Goal: Complete application form

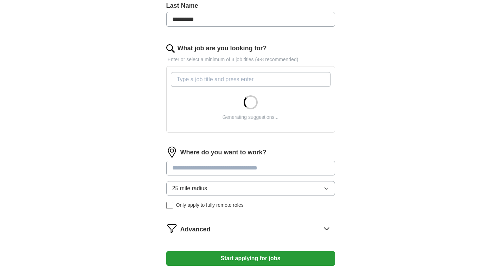
scroll to position [193, 0]
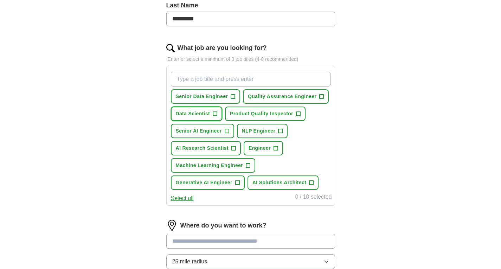
click at [217, 112] on span "+" at bounding box center [215, 114] width 4 height 6
click at [233, 146] on span "+" at bounding box center [233, 148] width 4 height 6
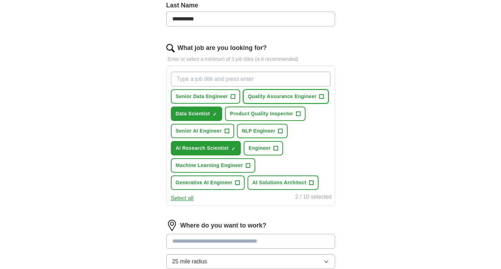
click at [319, 99] on span "+" at bounding box center [321, 97] width 4 height 6
click at [237, 182] on span "+" at bounding box center [237, 183] width 4 height 6
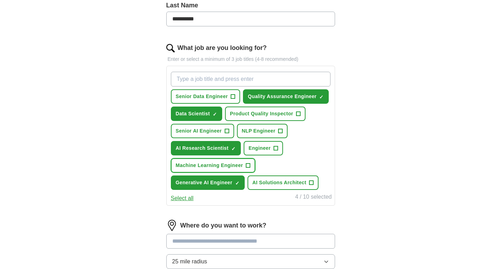
click at [248, 164] on span "+" at bounding box center [248, 166] width 4 height 6
click at [280, 131] on span "+" at bounding box center [280, 131] width 4 height 6
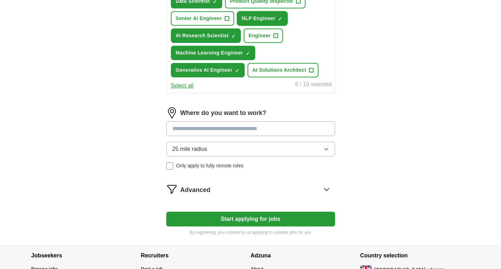
scroll to position [306, 0]
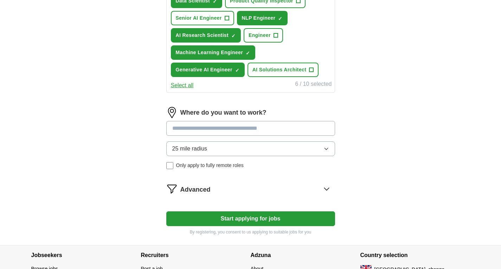
click at [290, 144] on button "25 mile radius" at bounding box center [250, 148] width 169 height 15
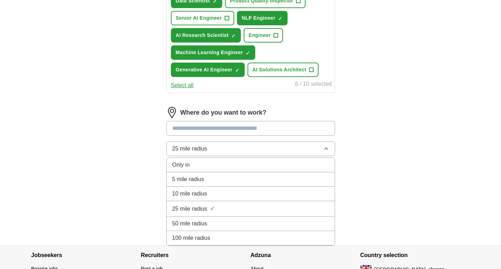
click at [231, 234] on div "100 mile radius" at bounding box center [250, 238] width 157 height 8
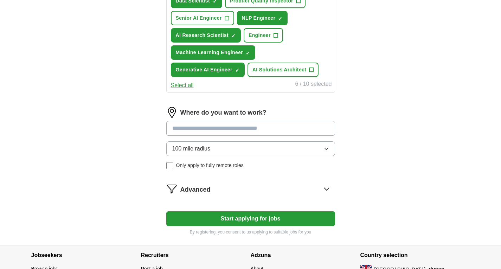
click at [251, 129] on input at bounding box center [250, 128] width 169 height 15
type input "*"
type input "***"
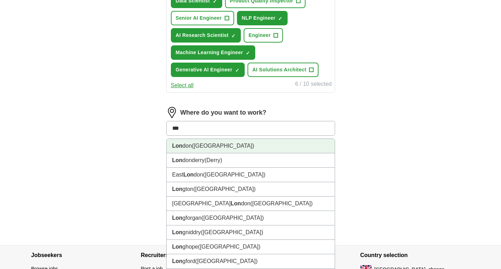
click at [236, 145] on li "Lon don ([GEOGRAPHIC_DATA])" at bounding box center [250, 146] width 168 height 14
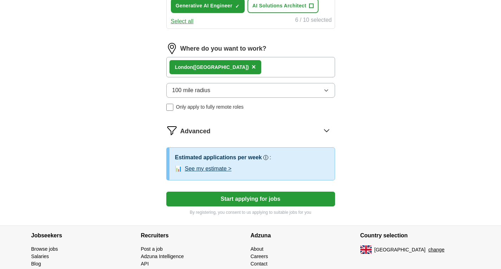
scroll to position [370, 0]
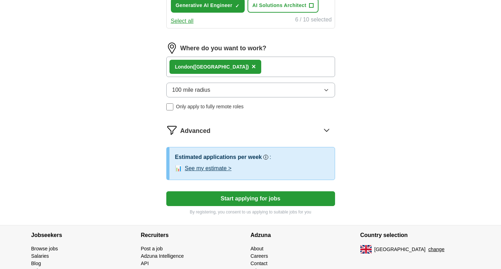
click at [218, 170] on button "See my estimate >" at bounding box center [208, 168] width 47 height 8
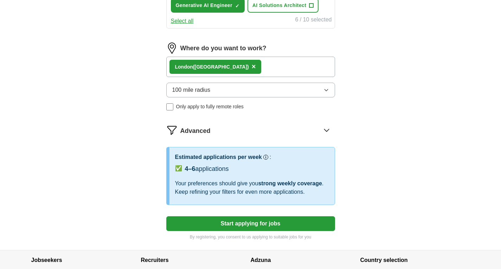
click at [325, 131] on icon at bounding box center [326, 129] width 11 height 11
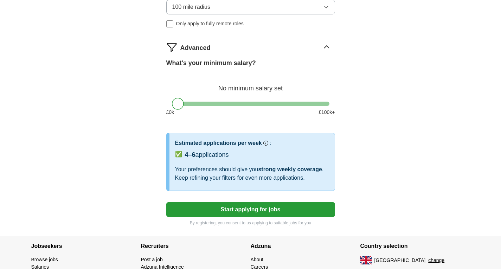
scroll to position [453, 0]
click at [276, 209] on button "Start applying for jobs" at bounding box center [250, 209] width 169 height 15
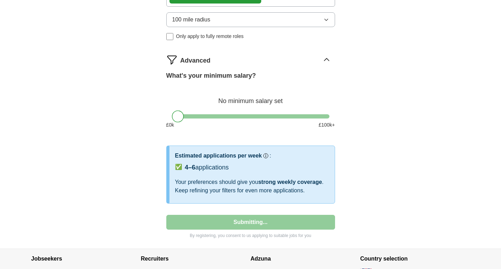
select select "**"
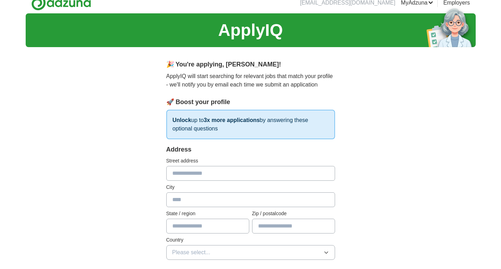
scroll to position [0, 0]
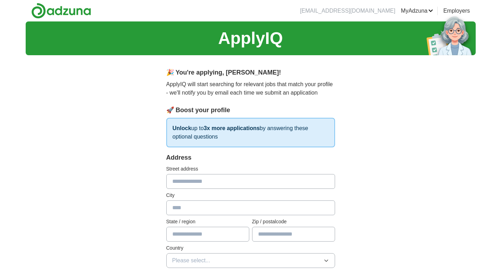
click at [241, 181] on input "text" at bounding box center [250, 181] width 169 height 15
type input "**********"
type input "******"
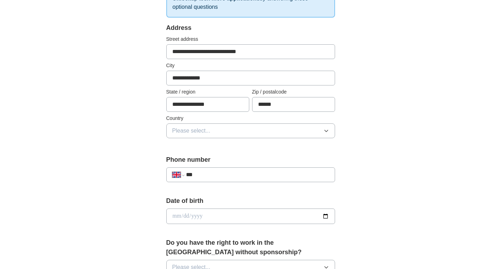
scroll to position [130, 0]
click at [242, 136] on button "Please select..." at bounding box center [250, 130] width 169 height 15
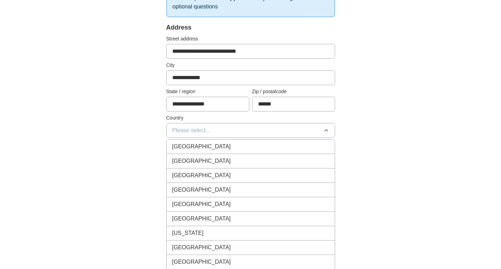
click at [236, 150] on div "[GEOGRAPHIC_DATA]" at bounding box center [250, 146] width 157 height 8
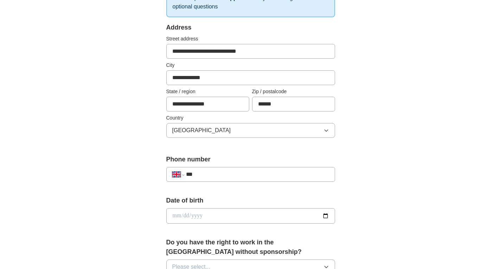
click at [230, 178] on input "***" at bounding box center [257, 174] width 143 height 8
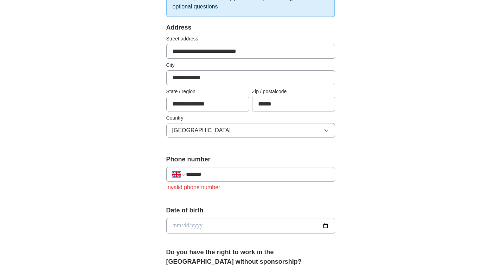
click at [209, 171] on input "*******" at bounding box center [257, 174] width 143 height 8
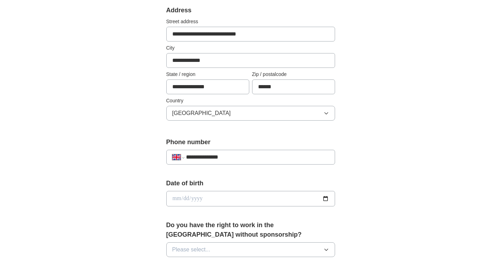
scroll to position [153, 0]
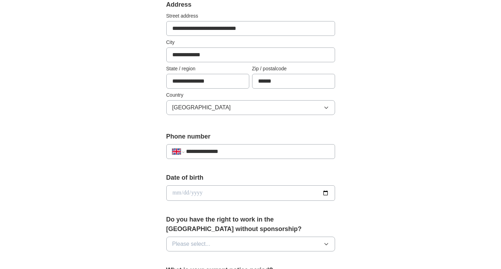
type input "**********"
click at [239, 197] on input "date" at bounding box center [250, 192] width 169 height 15
type input "**********"
click at [227, 243] on button "Please select..." at bounding box center [250, 243] width 169 height 15
click at [220, 255] on li "Yes" at bounding box center [250, 260] width 168 height 14
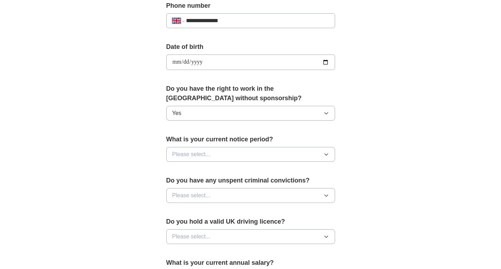
scroll to position [284, 0]
click at [255, 153] on button "Please select..." at bounding box center [250, 153] width 169 height 15
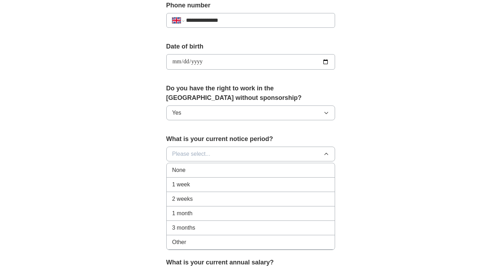
click at [235, 169] on div "None" at bounding box center [250, 170] width 157 height 8
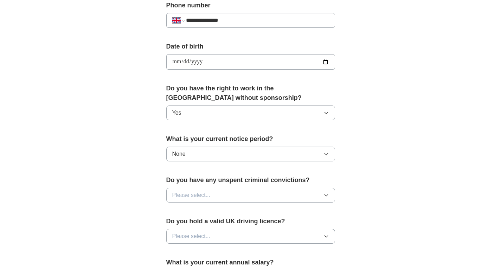
click at [234, 195] on button "Please select..." at bounding box center [250, 195] width 169 height 15
click at [216, 223] on div "No" at bounding box center [250, 225] width 157 height 8
click at [216, 235] on button "Please select..." at bounding box center [250, 236] width 169 height 15
click at [205, 262] on li "No" at bounding box center [250, 267] width 168 height 14
click at [143, 231] on div "**********" at bounding box center [250, 72] width 225 height 591
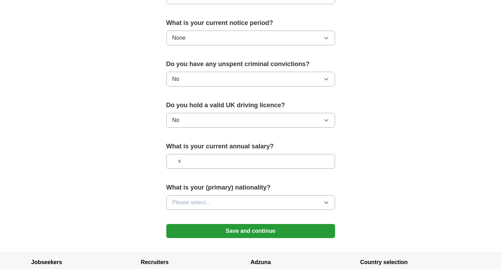
scroll to position [461, 0]
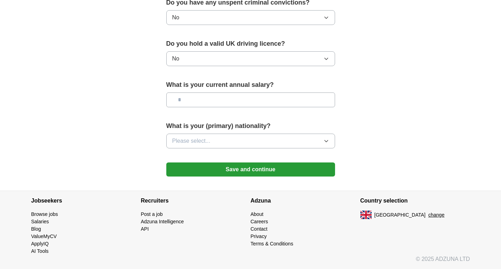
click at [235, 105] on input "text" at bounding box center [250, 99] width 169 height 15
type input "*******"
click at [230, 138] on button "Please select..." at bounding box center [250, 140] width 169 height 15
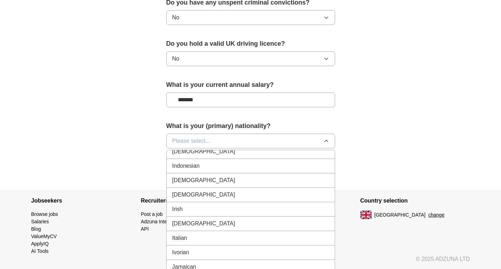
scroll to position [1158, 0]
click at [239, 153] on div "Indian" at bounding box center [250, 150] width 157 height 8
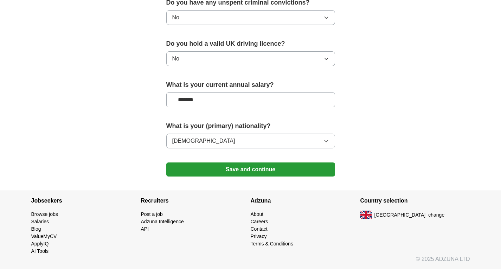
click at [280, 166] on button "Save and continue" at bounding box center [250, 169] width 169 height 14
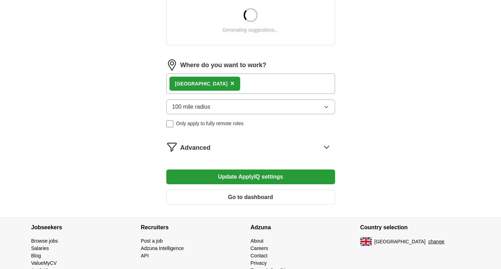
scroll to position [280, 0]
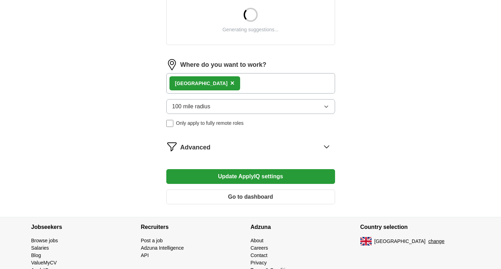
click at [327, 149] on form "**********" at bounding box center [250, 13] width 169 height 394
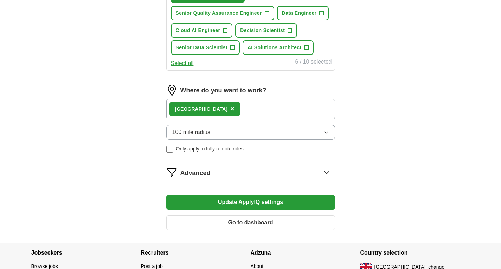
scroll to position [353, 0]
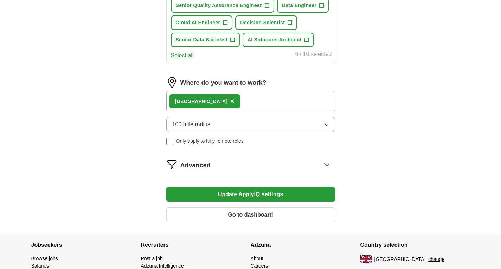
click at [325, 162] on icon at bounding box center [326, 164] width 11 height 11
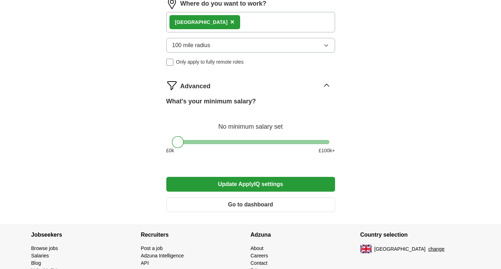
scroll to position [432, 0]
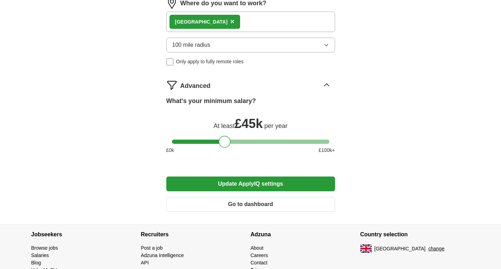
drag, startPoint x: 176, startPoint y: 143, endPoint x: 223, endPoint y: 140, distance: 47.5
click at [223, 140] on div at bounding box center [224, 142] width 12 height 12
click at [244, 181] on button "Update ApplyIQ settings" at bounding box center [250, 183] width 169 height 15
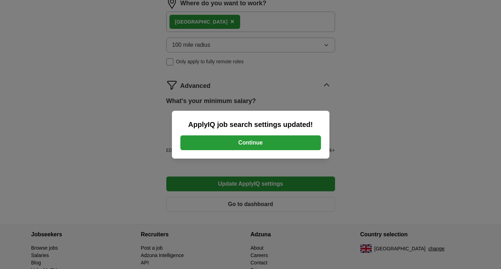
click at [259, 140] on button "Continue" at bounding box center [250, 142] width 140 height 15
